Goal: Check status: Check status

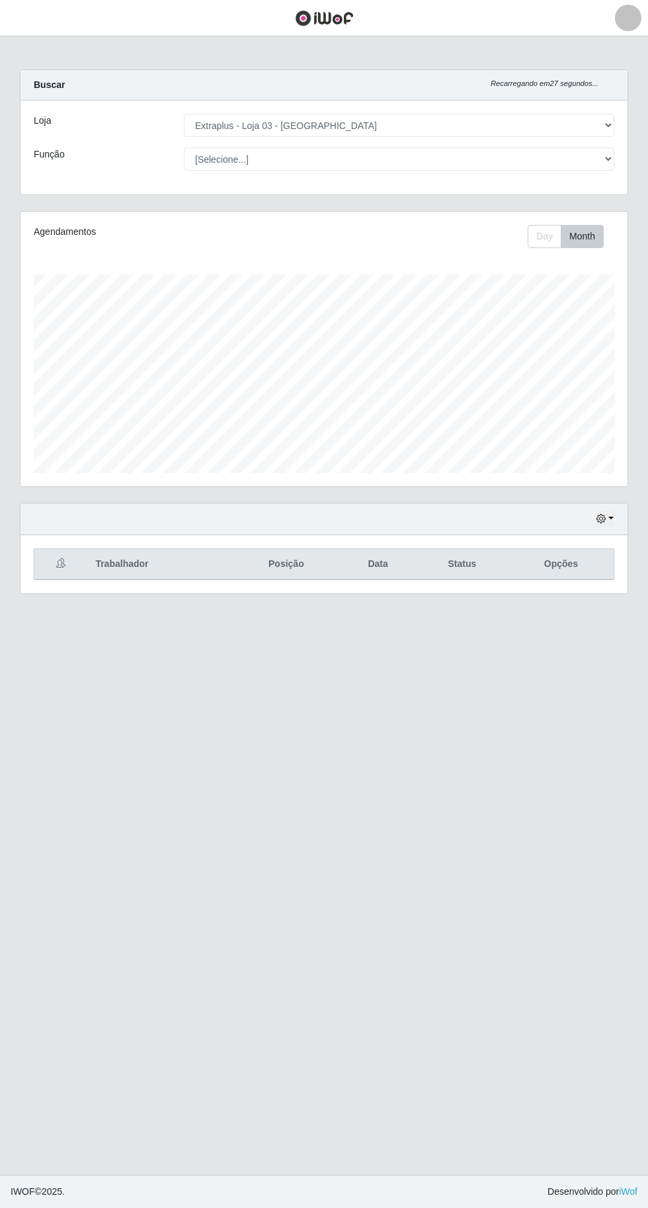
select select "468"
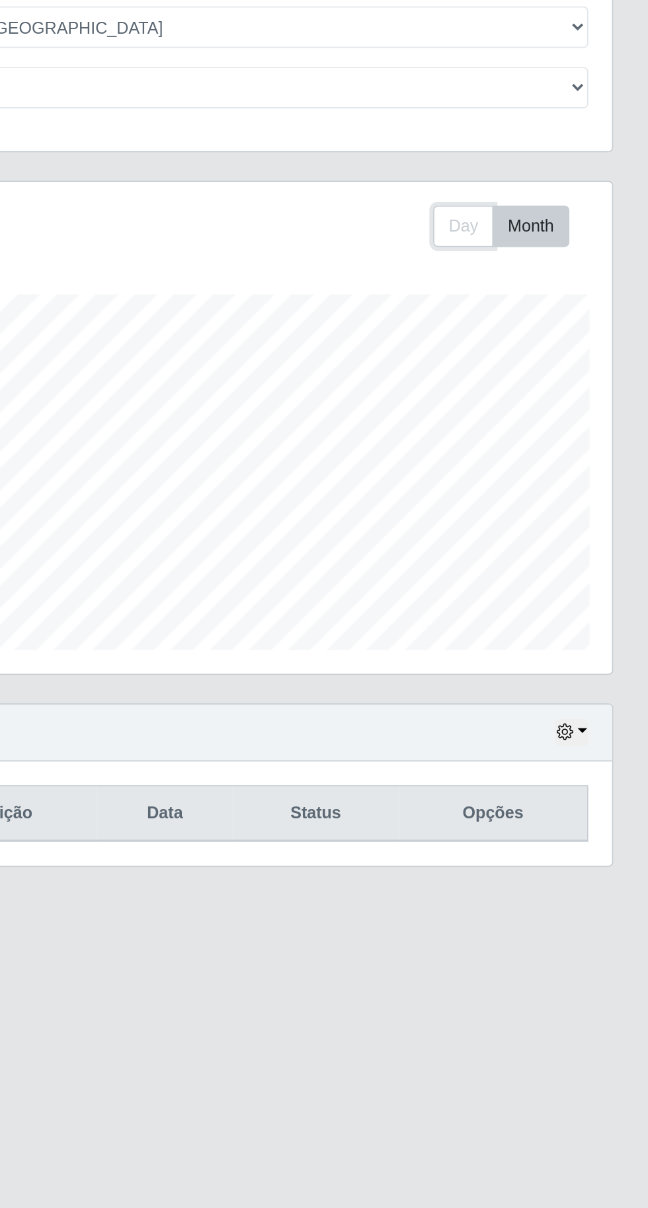
click at [556, 236] on button "Day" at bounding box center [545, 236] width 34 height 23
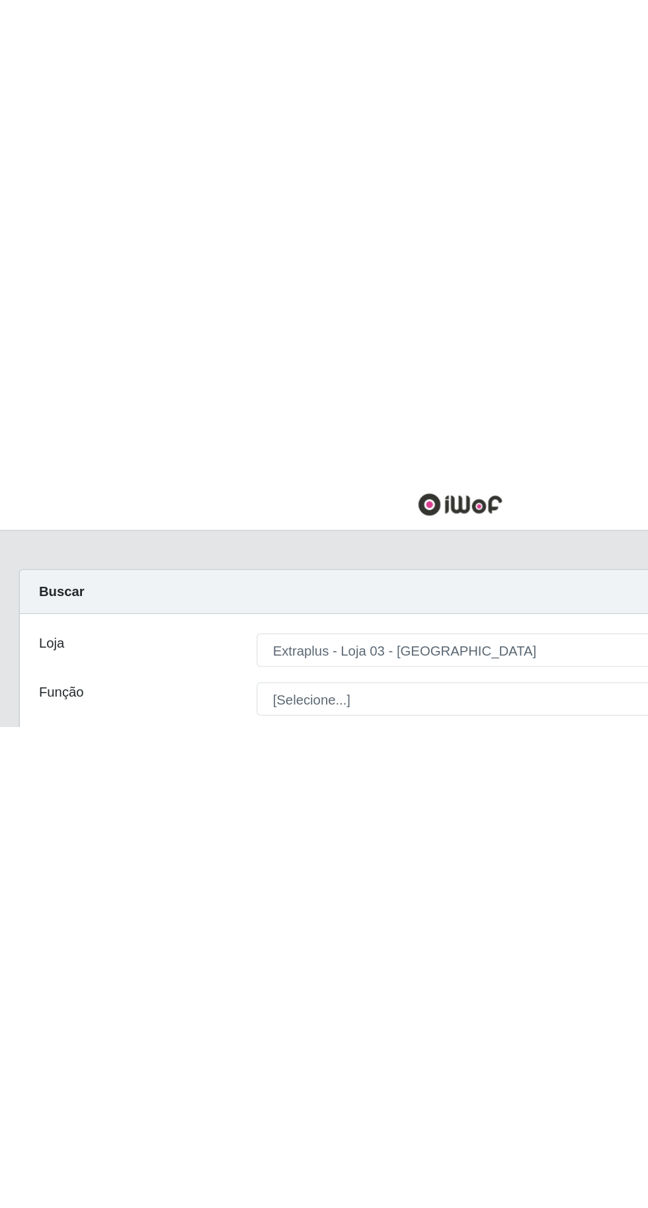
scroll to position [0, 0]
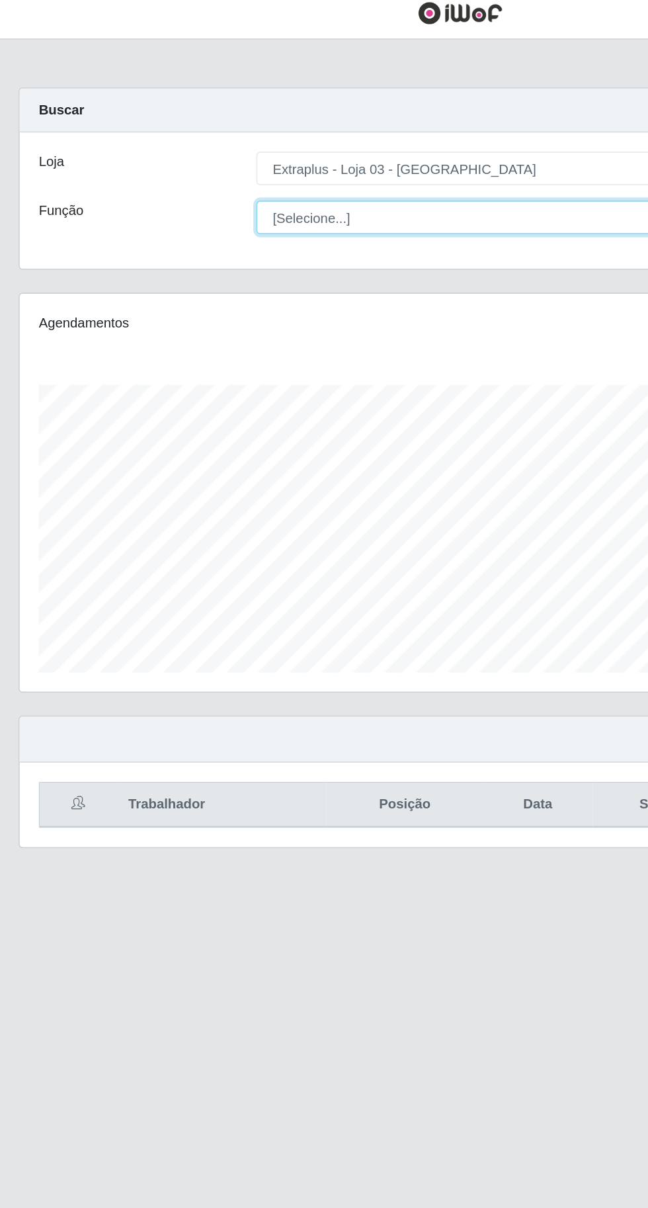
click at [210, 159] on select "[Selecione...] Repositor Repositor + Repositor ++" at bounding box center [399, 159] width 431 height 23
click at [184, 148] on select "[Selecione...] Repositor Repositor + Repositor ++" at bounding box center [399, 159] width 431 height 23
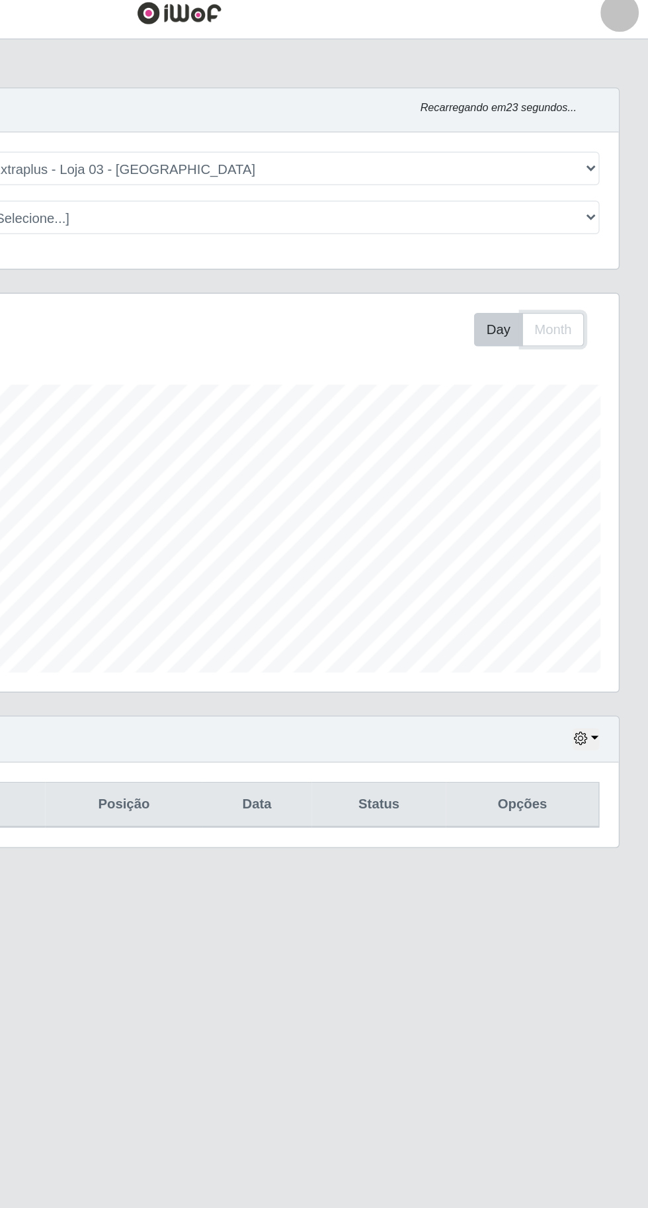
click at [593, 237] on button "Month" at bounding box center [582, 236] width 43 height 23
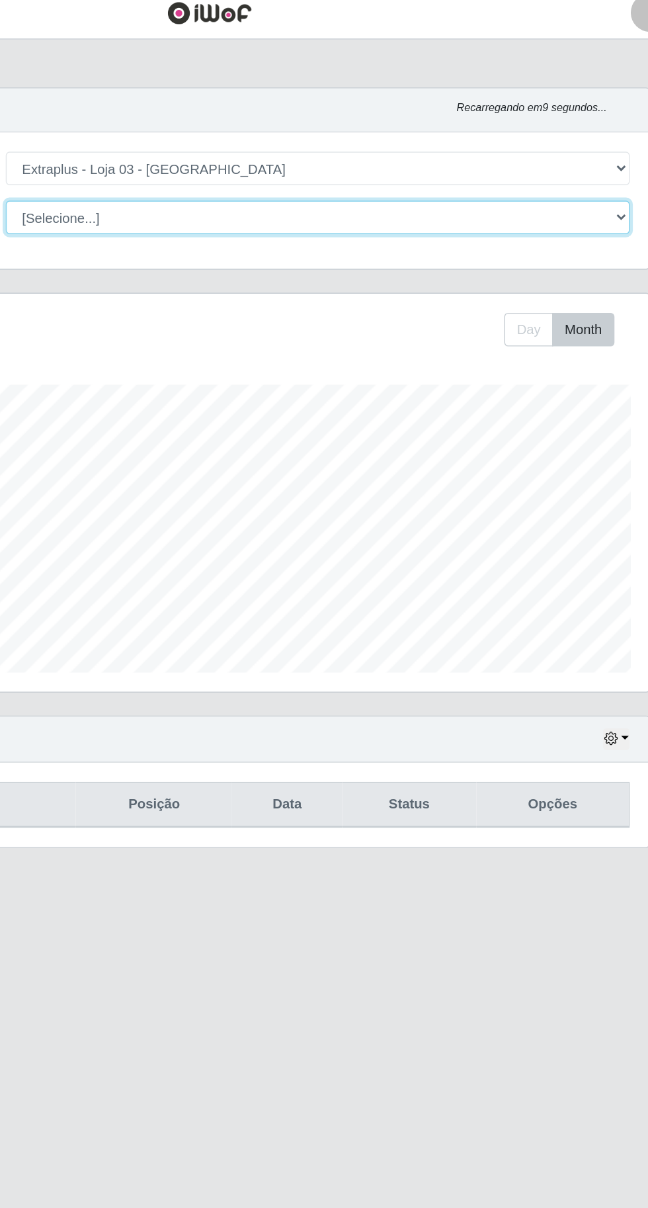
click at [238, 158] on select "[Selecione...] Repositor Repositor + Repositor ++" at bounding box center [399, 159] width 431 height 23
select select "24"
click at [184, 148] on select "[Selecione...] Repositor Repositor + Repositor ++" at bounding box center [399, 159] width 431 height 23
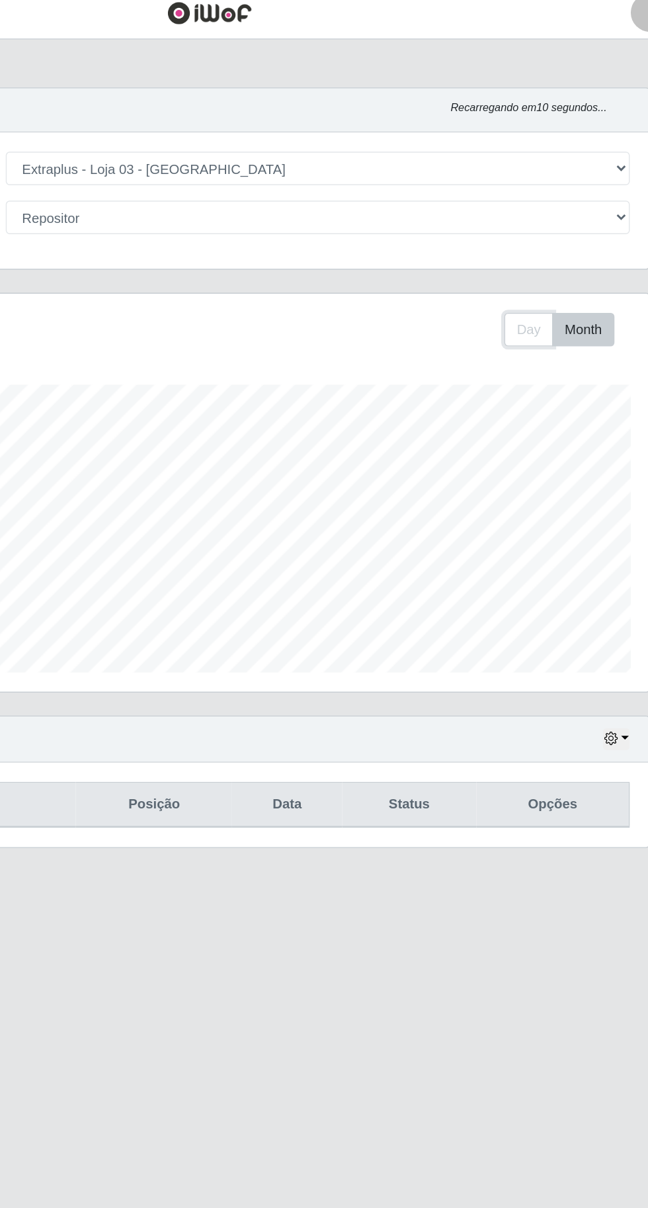
click at [544, 234] on button "Day" at bounding box center [545, 236] width 34 height 23
click at [613, 516] on button "button" at bounding box center [605, 518] width 19 height 15
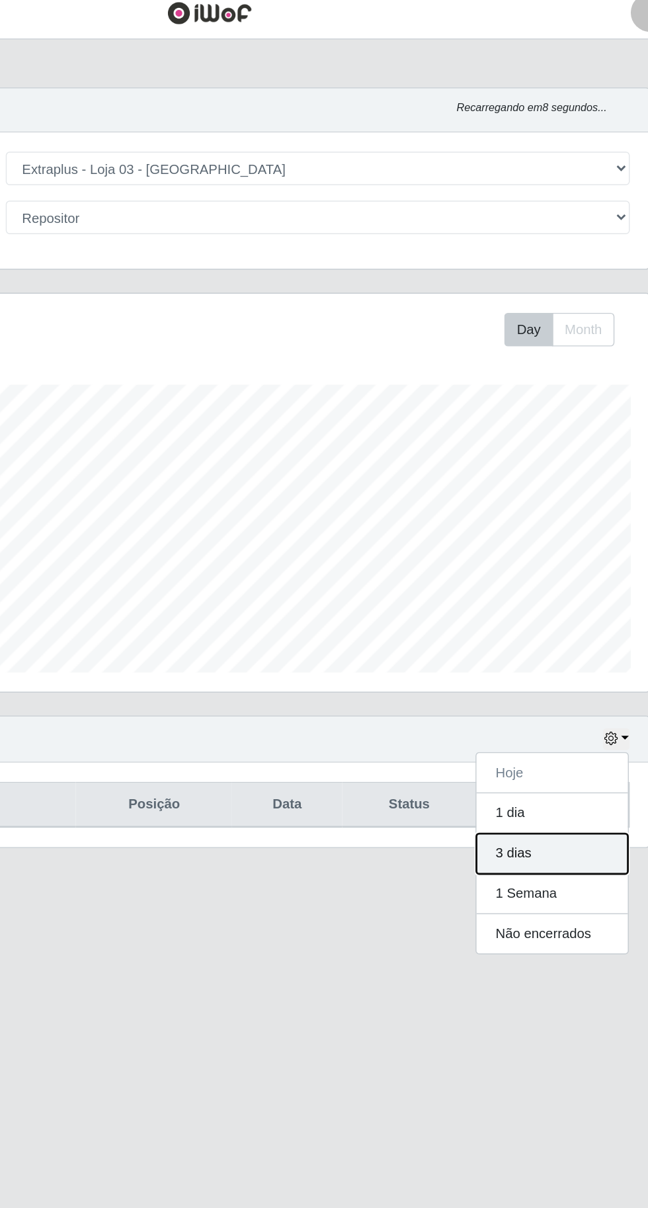
click at [572, 594] on button "3 dias" at bounding box center [561, 598] width 105 height 28
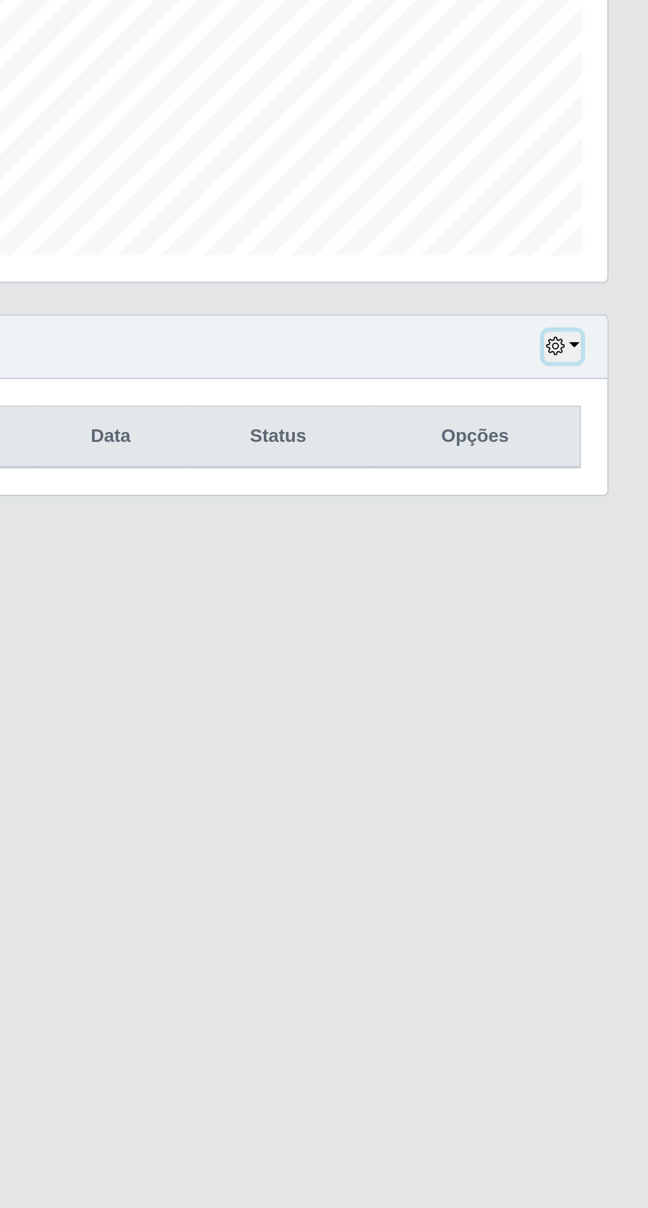
click at [600, 521] on icon "button" at bounding box center [601, 518] width 9 height 9
click at [588, 838] on main "Carregando... Buscar Recarregando em 25 segundos... Loja [Selecione...] Extrapl…" at bounding box center [324, 605] width 648 height 1139
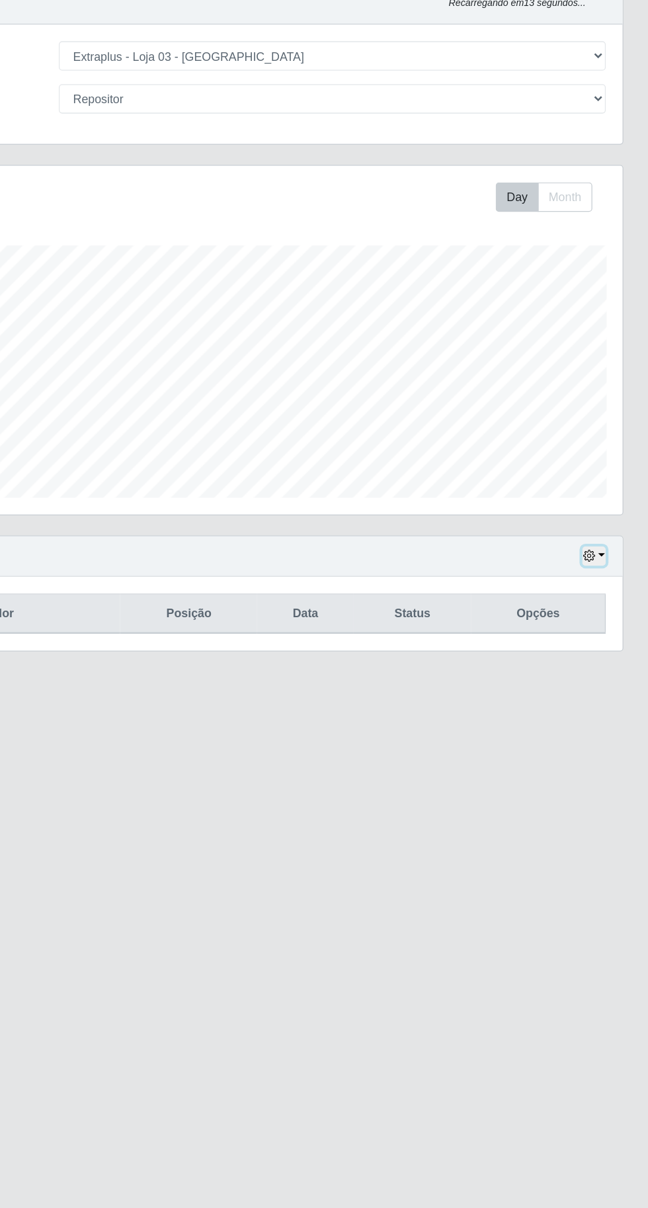
click at [605, 511] on button "button" at bounding box center [605, 518] width 19 height 15
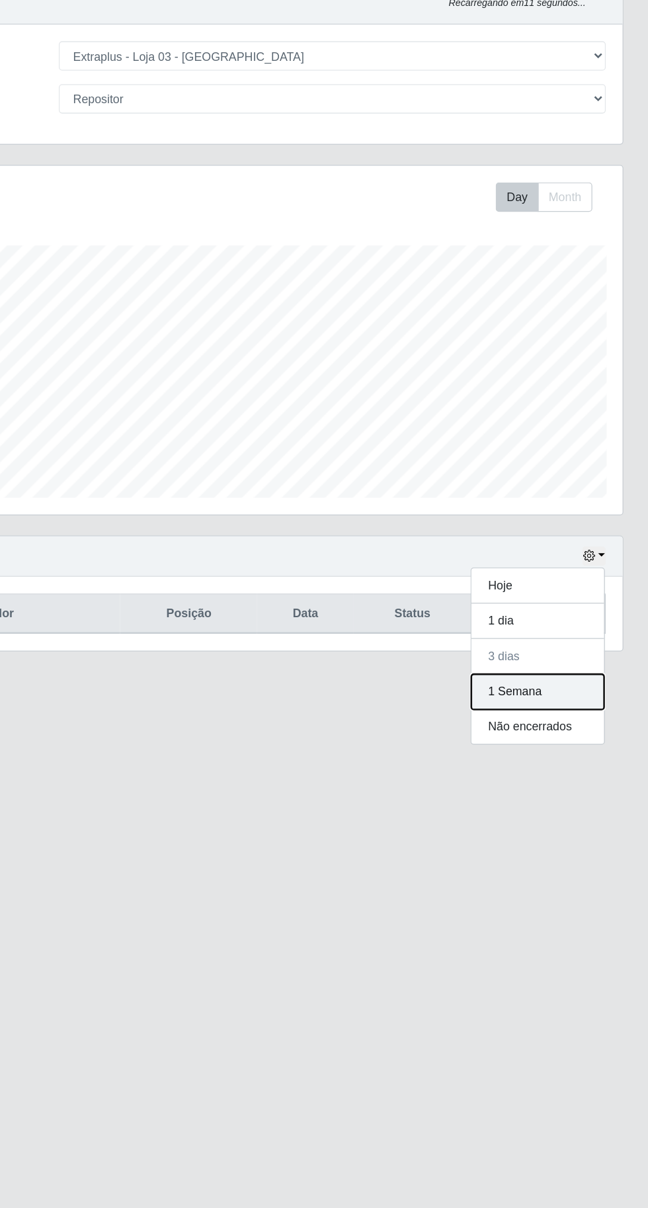
click at [539, 623] on button "1 Semana" at bounding box center [561, 626] width 105 height 28
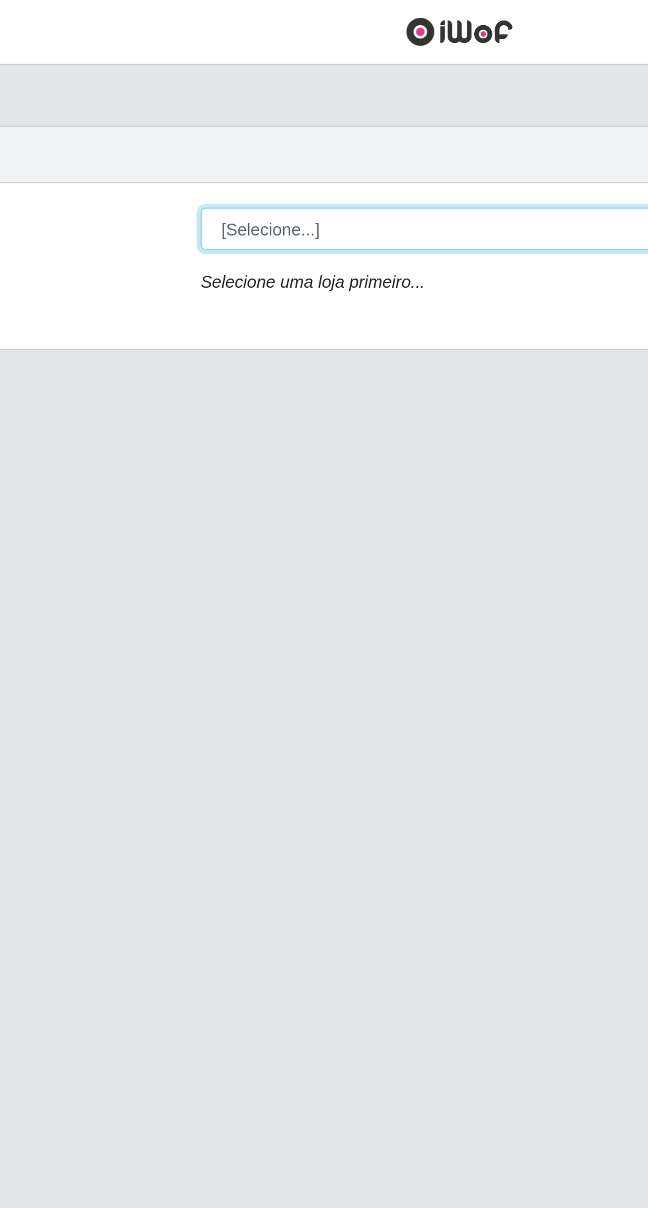
click at [232, 126] on select "[Selecione...] Extraplus - [GEOGRAPHIC_DATA] 03 - [GEOGRAPHIC_DATA]" at bounding box center [399, 125] width 431 height 23
select select "468"
click at [184, 114] on select "[Selecione...] Extraplus - [GEOGRAPHIC_DATA] 03 - [GEOGRAPHIC_DATA]" at bounding box center [399, 125] width 431 height 23
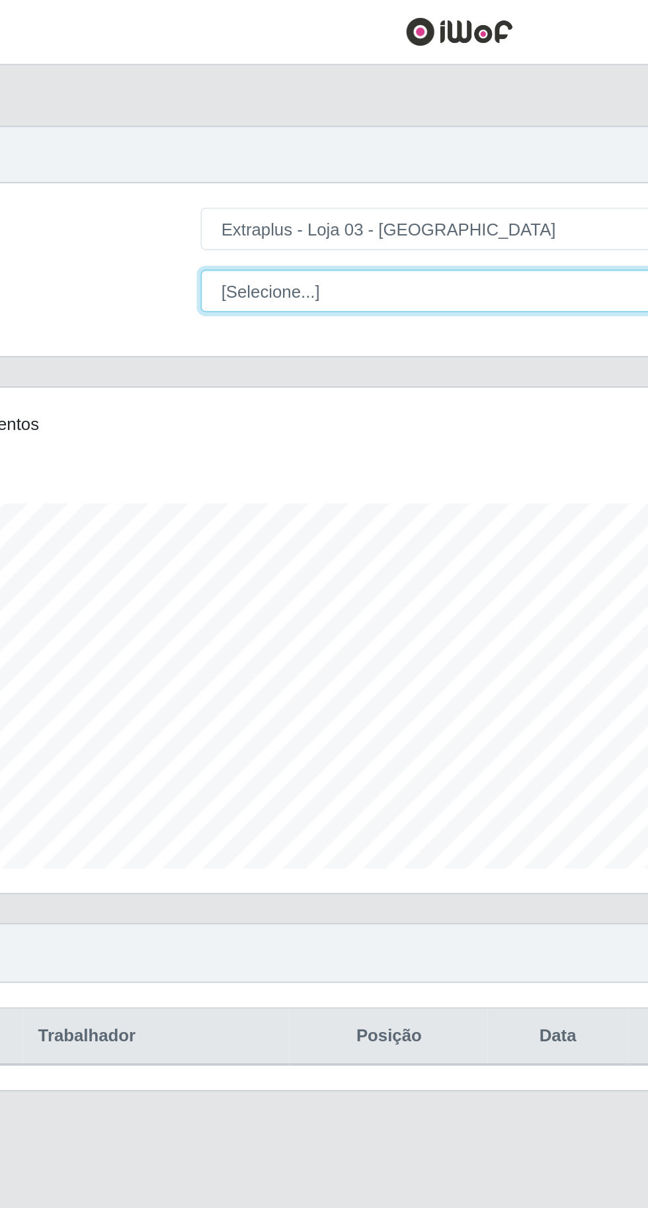
click at [215, 154] on select "[Selecione...] Repositor Repositor + Repositor ++" at bounding box center [399, 159] width 431 height 23
click at [184, 148] on select "[Selecione...] Repositor Repositor + Repositor ++" at bounding box center [399, 159] width 431 height 23
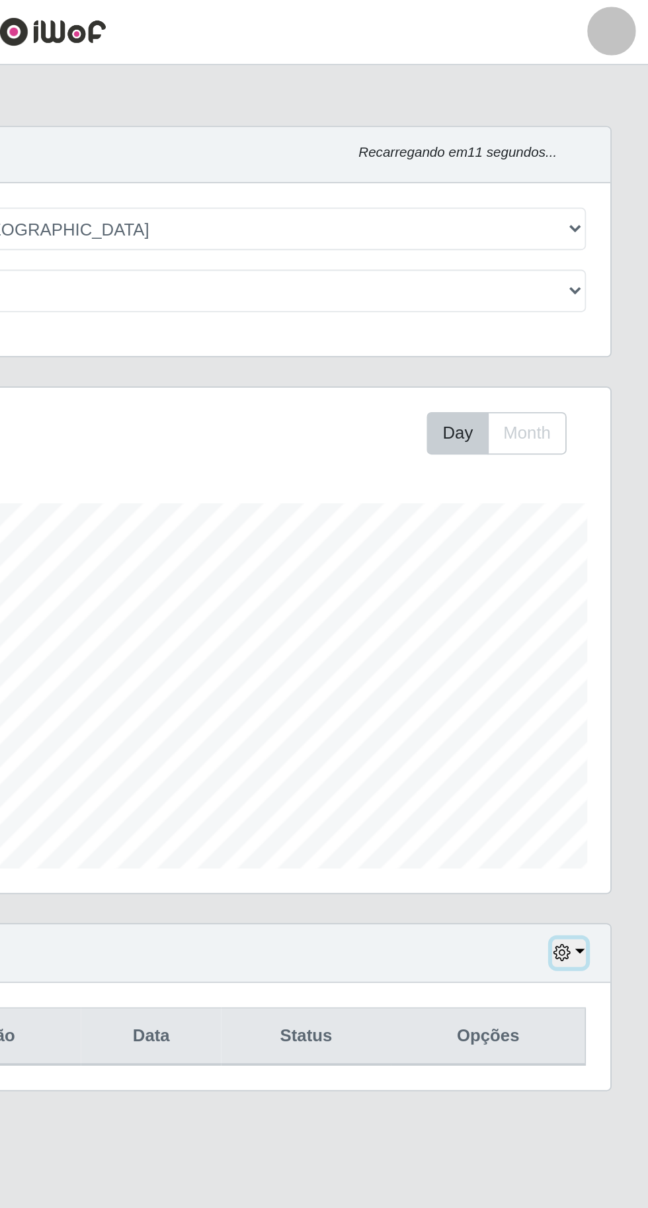
click at [611, 516] on button "button" at bounding box center [605, 518] width 19 height 15
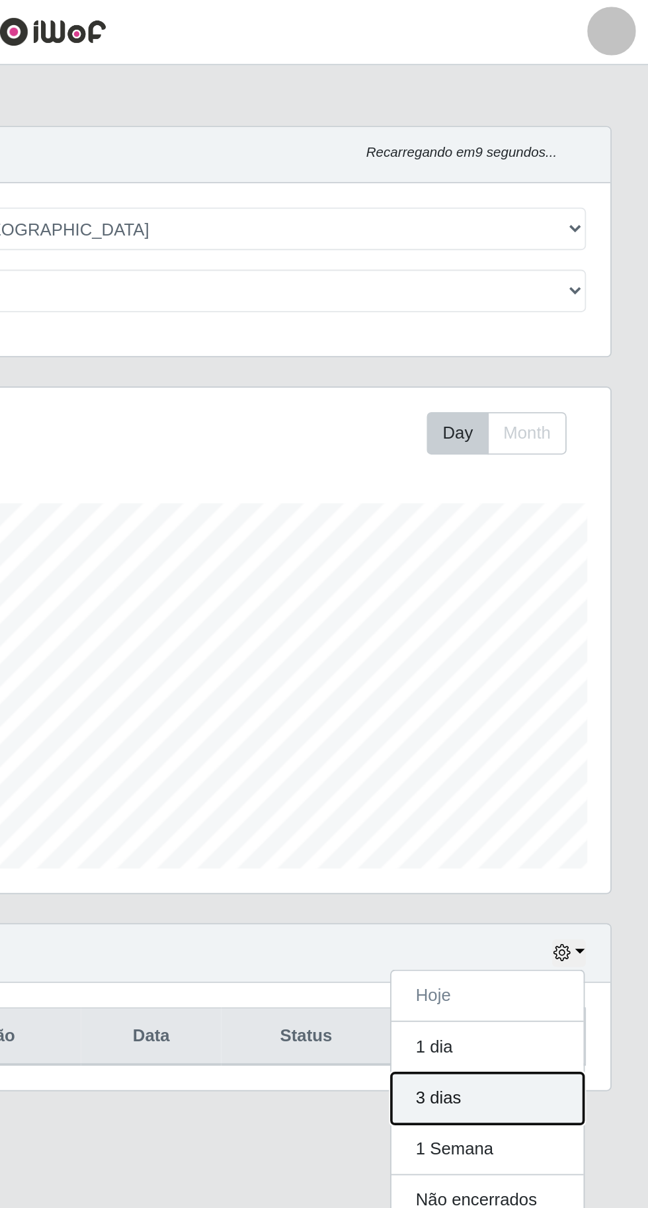
click at [570, 592] on button "3 dias" at bounding box center [561, 598] width 105 height 28
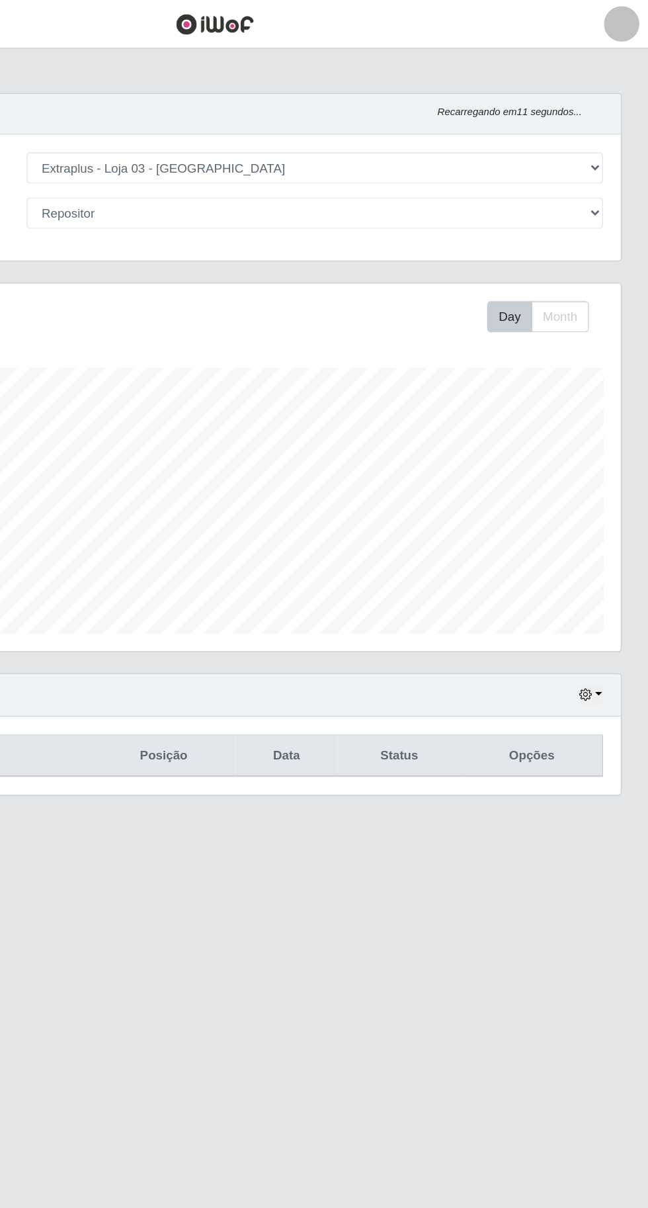
scroll to position [0, 0]
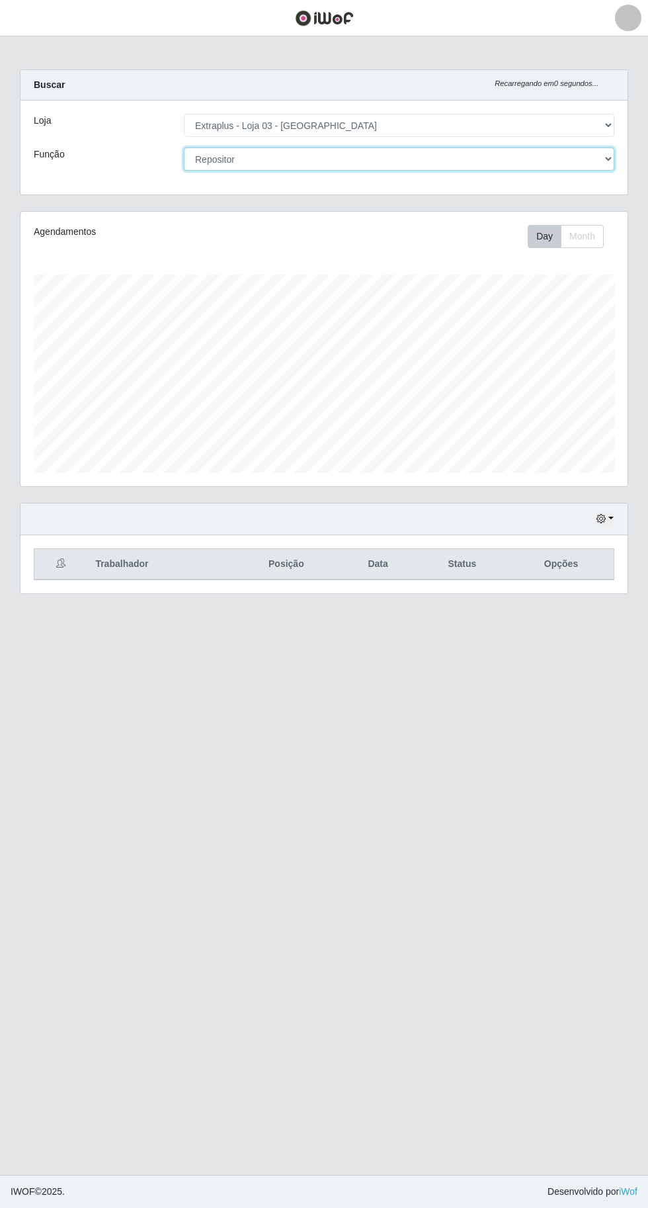
click at [401, 163] on select "[Selecione...] Repositor Repositor + Repositor ++" at bounding box center [399, 159] width 431 height 23
click at [354, 159] on select "[Selecione...] Repositor Repositor + Repositor ++" at bounding box center [399, 159] width 431 height 23
select select "[Selecione...]"
click at [184, 148] on select "[Selecione...] Repositor Repositor + Repositor ++" at bounding box center [399, 159] width 431 height 23
